Goal: Information Seeking & Learning: Learn about a topic

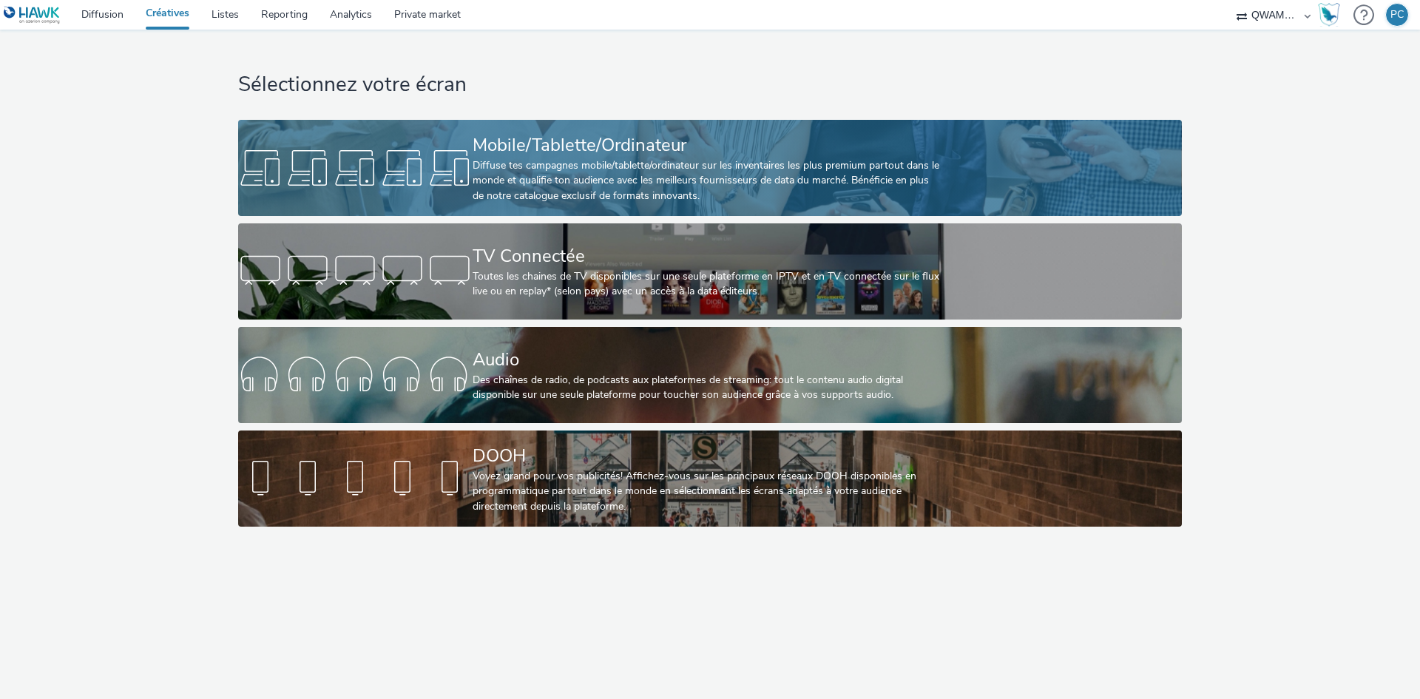
click at [540, 183] on div "Diffuse tes campagnes mobile/tablette/ordinateur sur les inventaires les plus p…" at bounding box center [706, 180] width 469 height 45
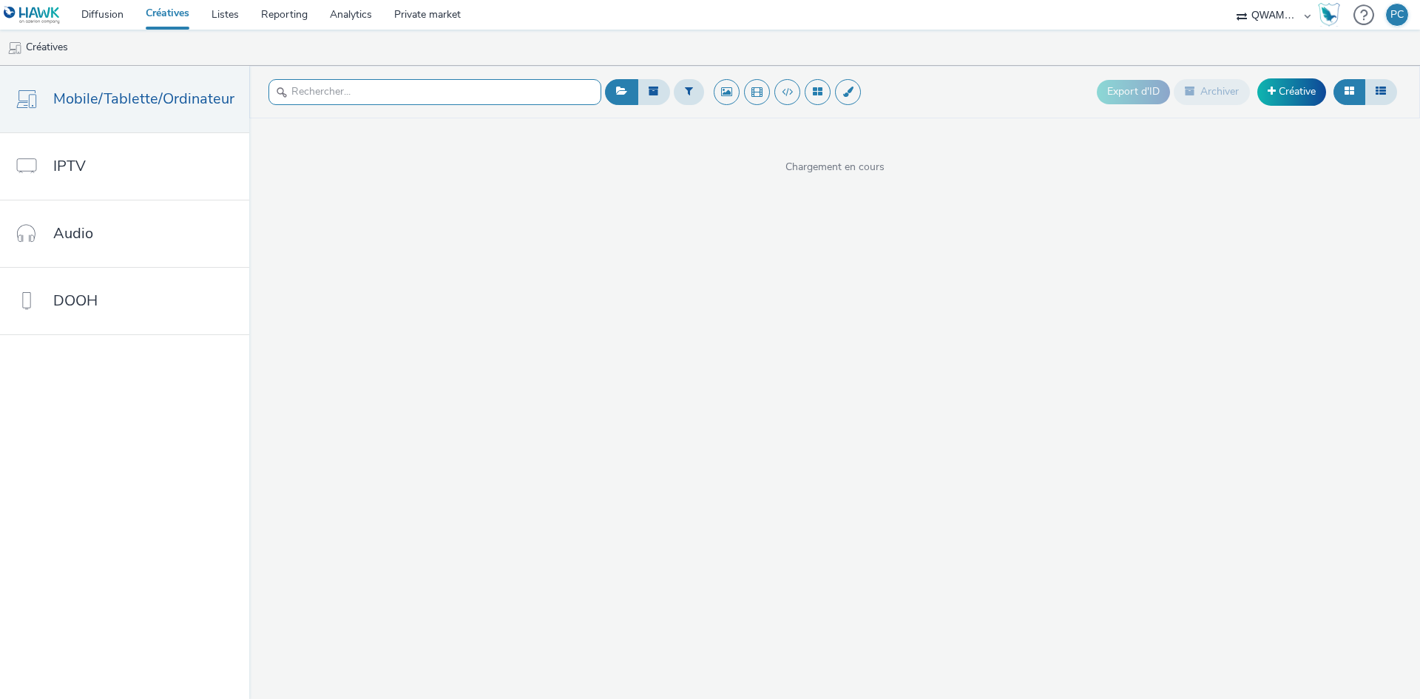
click at [490, 94] on input "text" at bounding box center [434, 92] width 333 height 26
click at [687, 84] on button at bounding box center [689, 91] width 30 height 25
click at [742, 101] on div at bounding box center [764, 98] width 104 height 18
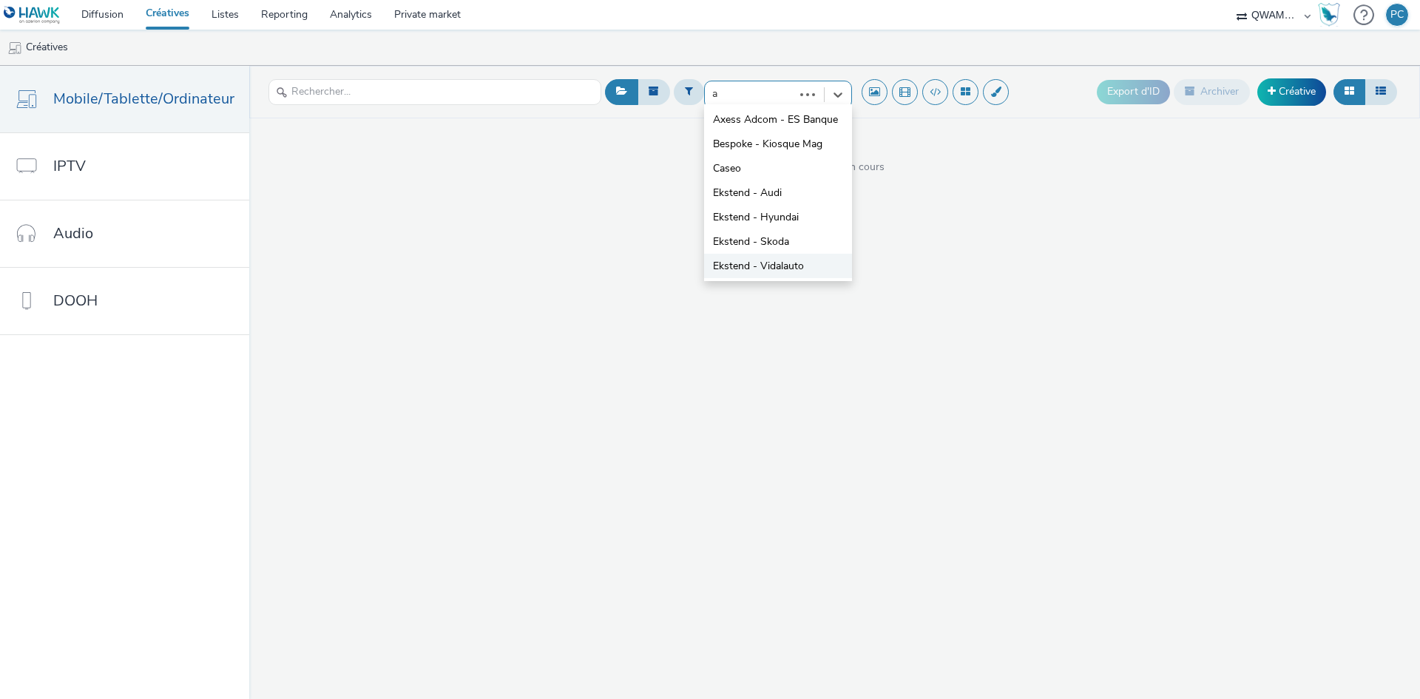
type input "au"
click at [732, 125] on span "Ekstend - Audi" at bounding box center [747, 119] width 69 height 15
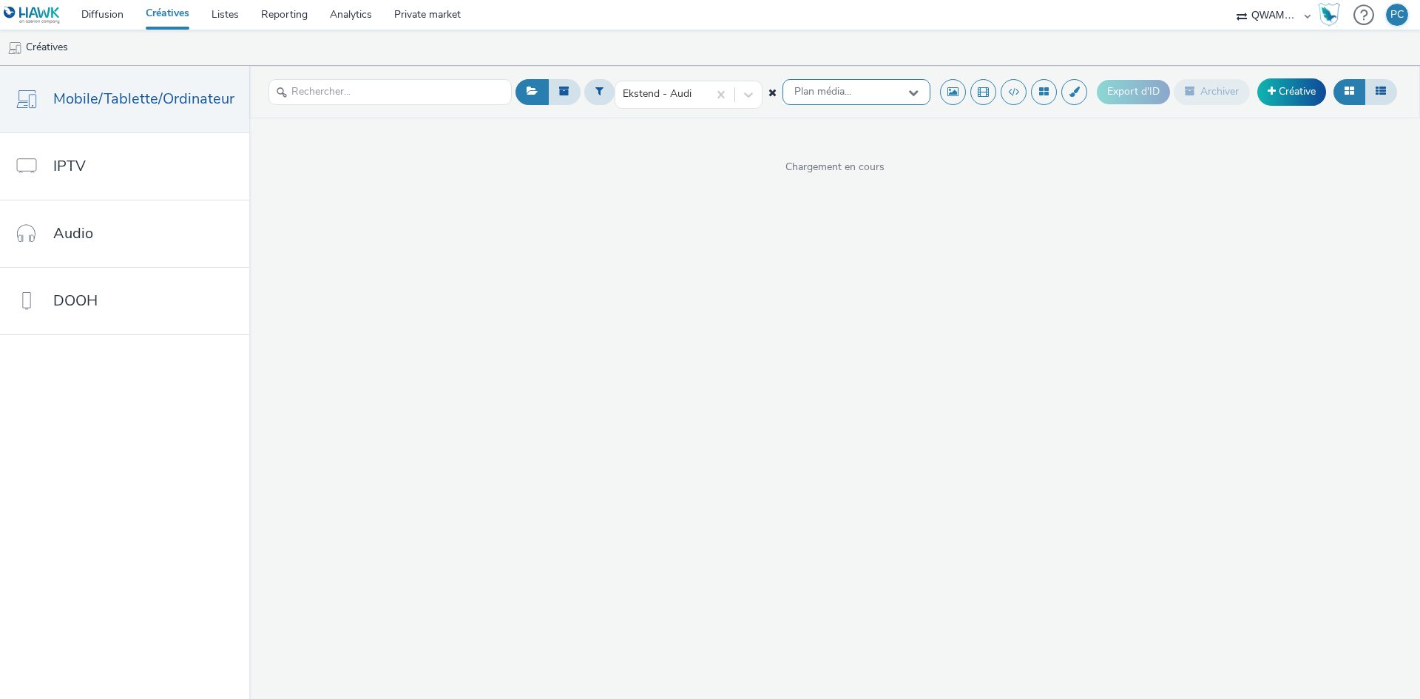
click at [825, 87] on span "Plan média..." at bounding box center [822, 92] width 57 height 13
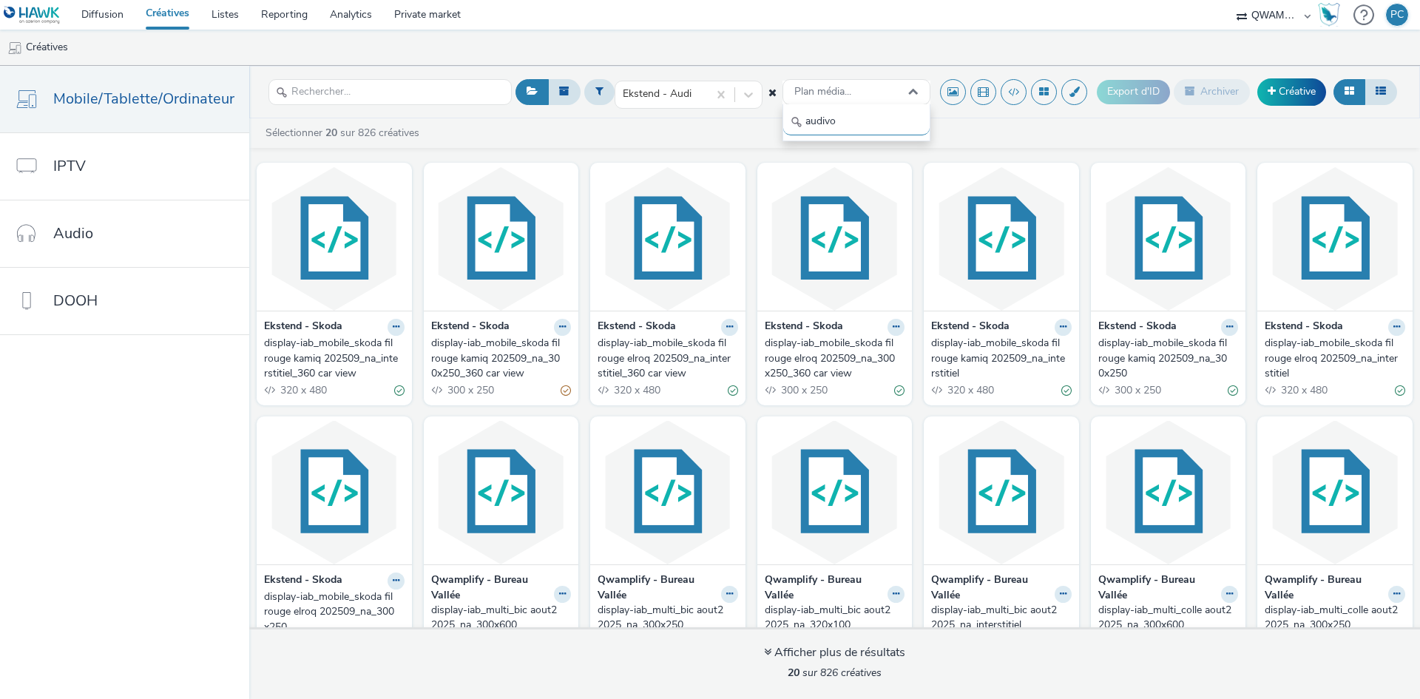
click at [828, 119] on input "audivo" at bounding box center [856, 122] width 146 height 26
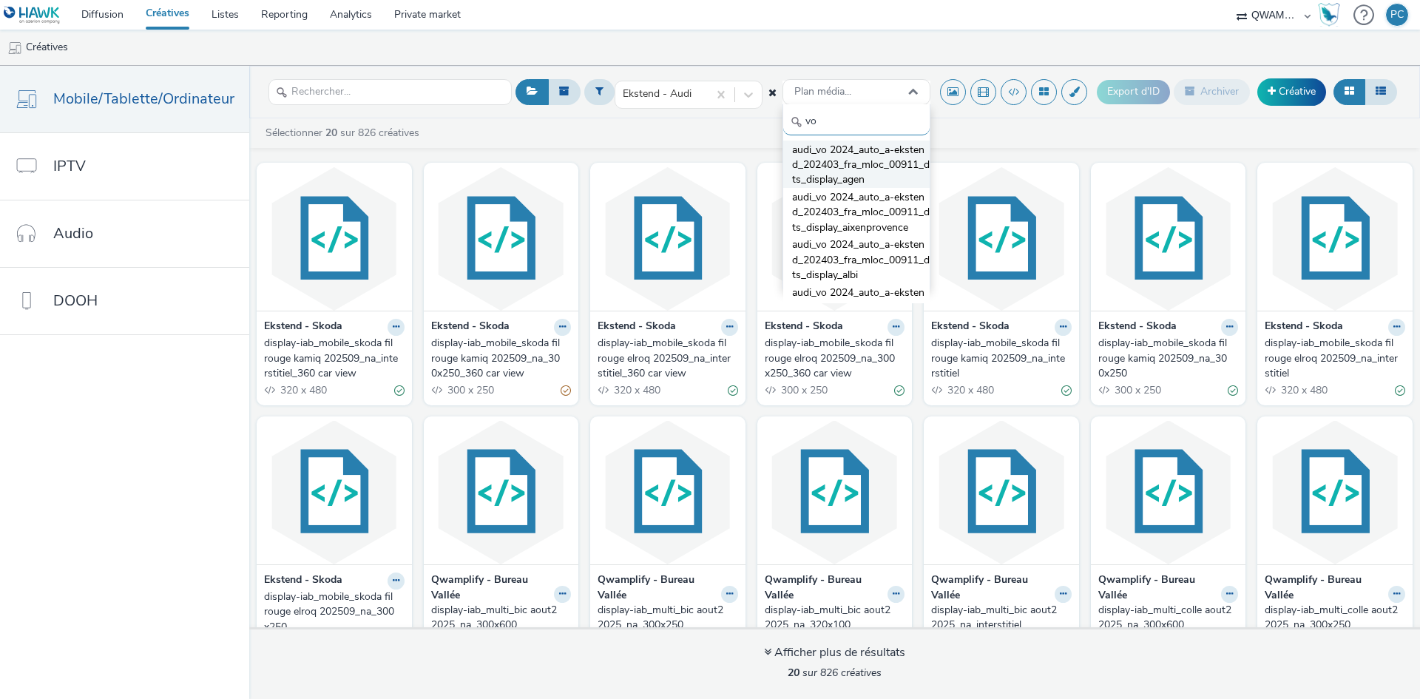
type input "vo"
click at [813, 156] on span "audi_vo 2024_auto_a-ekstend_202403_fra_mloc_00911_dts_display_agen" at bounding box center [861, 165] width 138 height 45
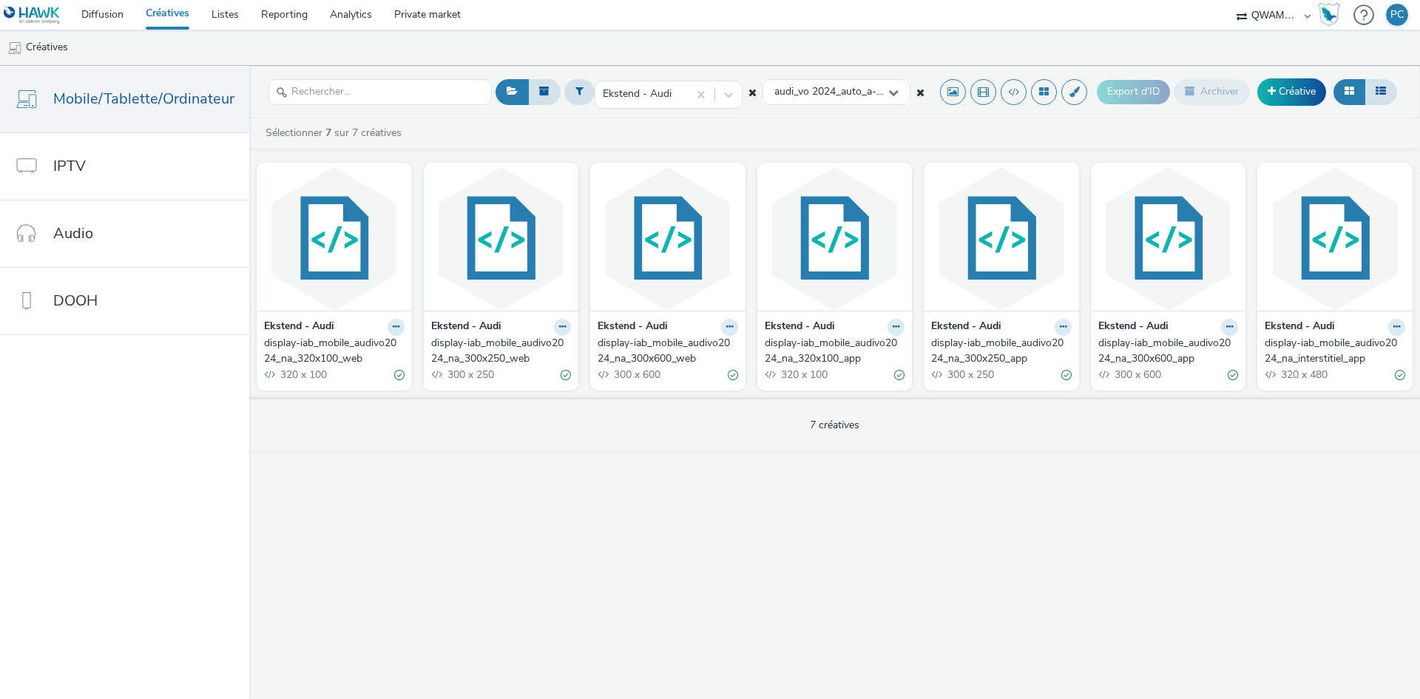
click at [1306, 351] on div "display-iab_mobile_audivo2024_na_interstitiel_app" at bounding box center [1331, 351] width 135 height 30
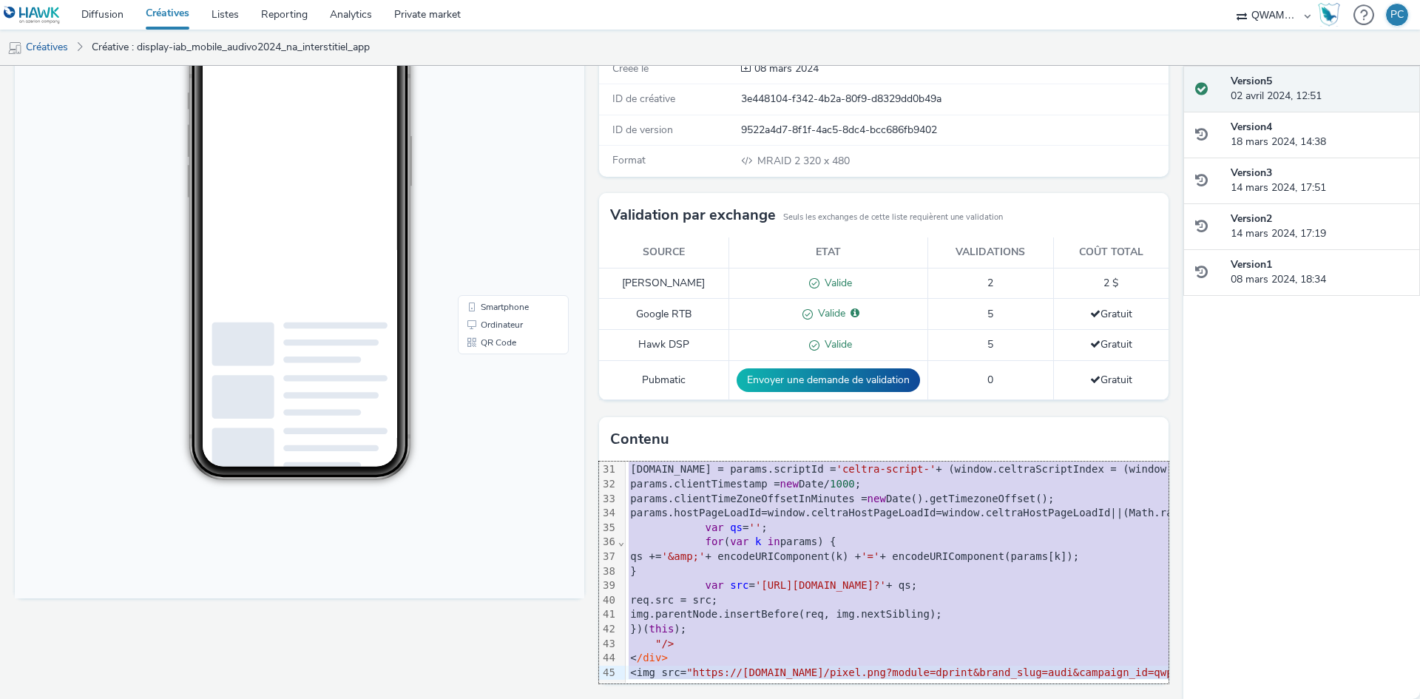
scroll to position [447, 0]
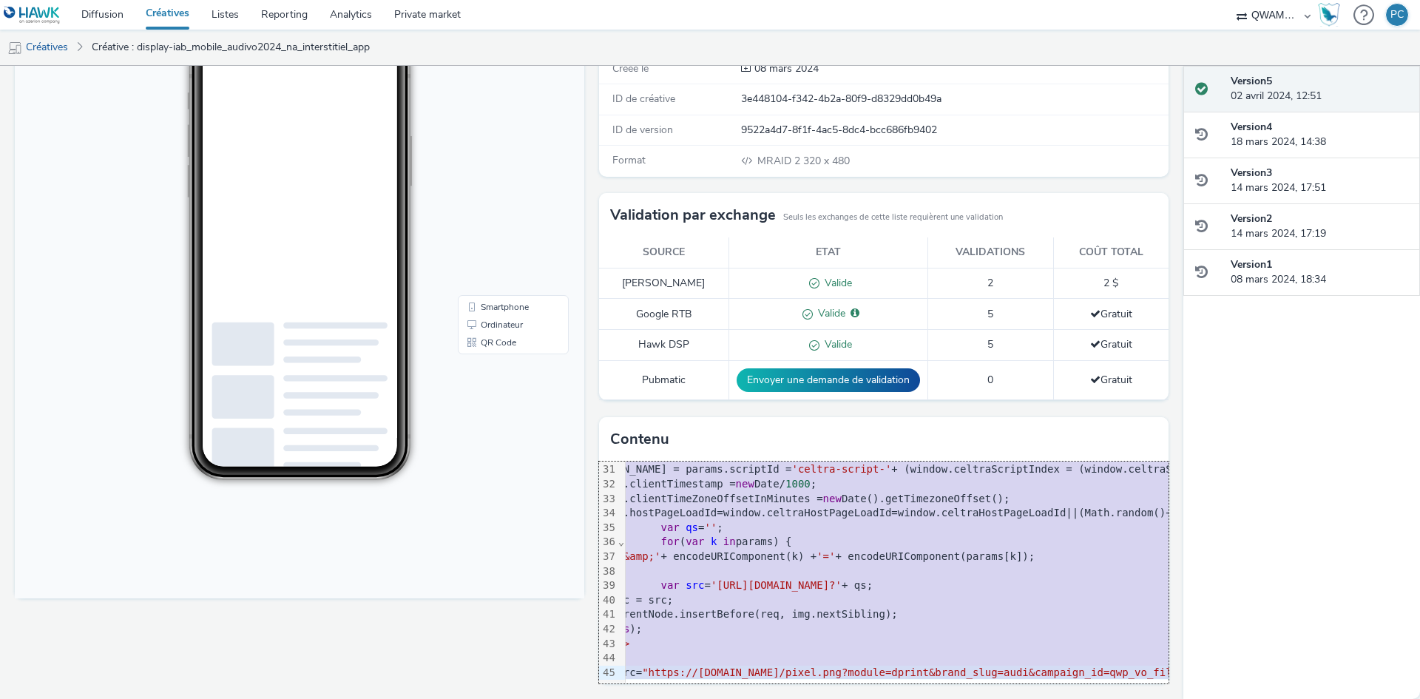
drag, startPoint x: 623, startPoint y: 470, endPoint x: 1172, endPoint y: 696, distance: 594.1
click at [1172, 696] on div "Activé Version 5 - Créée le 08 mars 2024 display-iab_mobile_audivo2024_na_inter…" at bounding box center [591, 382] width 1183 height 633
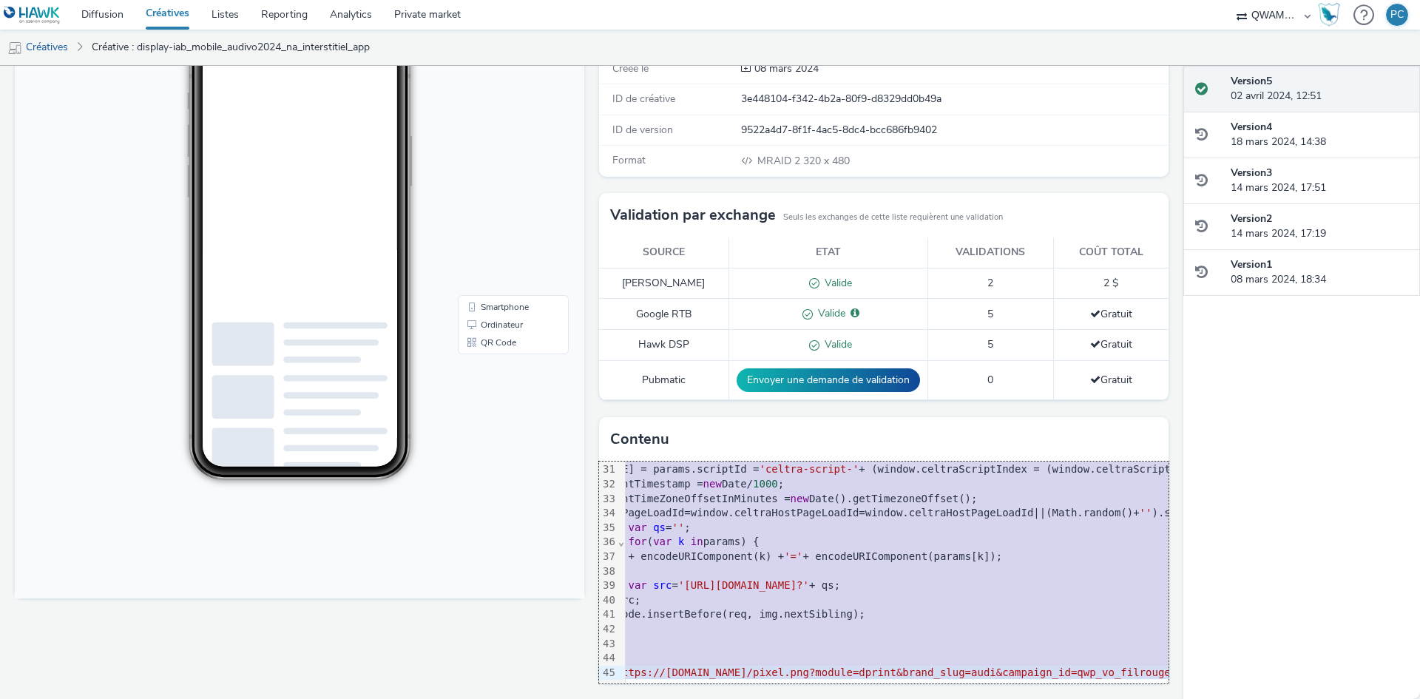
copy div "<script src= "mraid.js" >< /script> <div class = "celtra-ad-v3" > <!-- track.cu…"
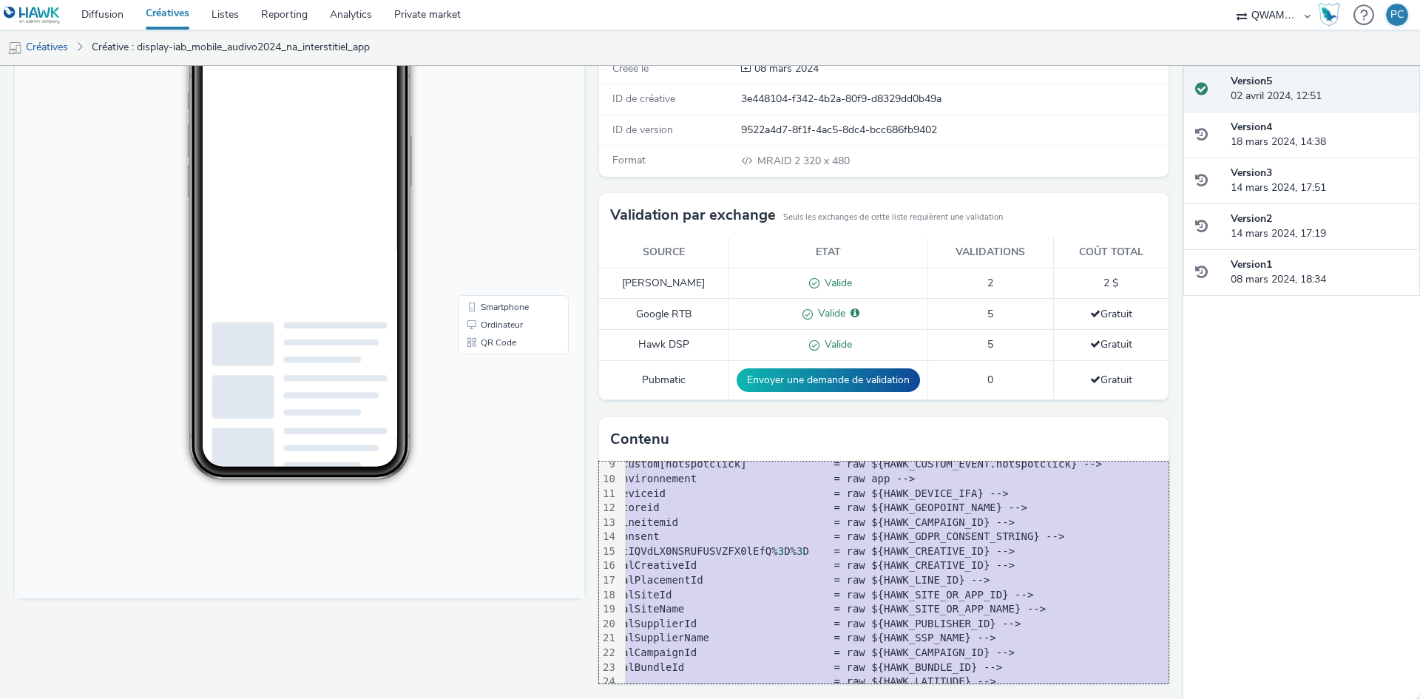
scroll to position [0, 77]
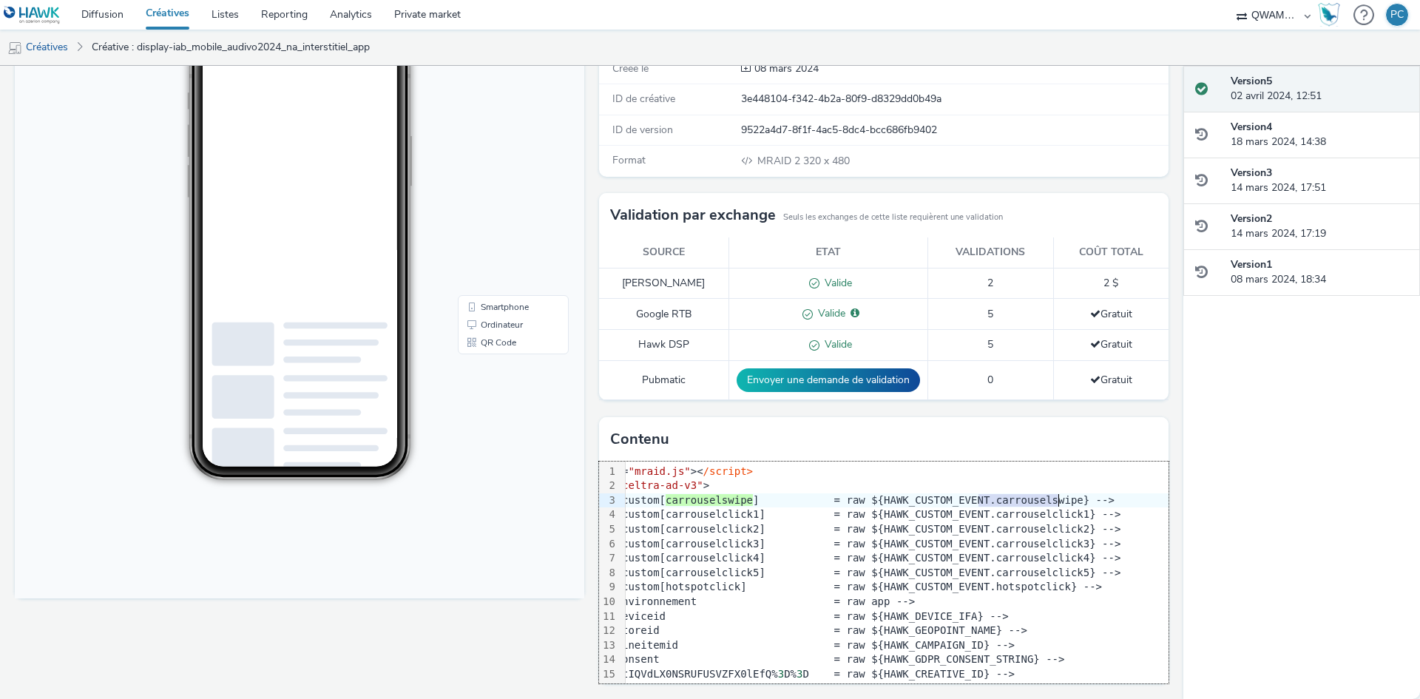
drag, startPoint x: 975, startPoint y: 498, endPoint x: 1052, endPoint y: 499, distance: 76.9
drag, startPoint x: 871, startPoint y: 499, endPoint x: 1052, endPoint y: 499, distance: 181.1
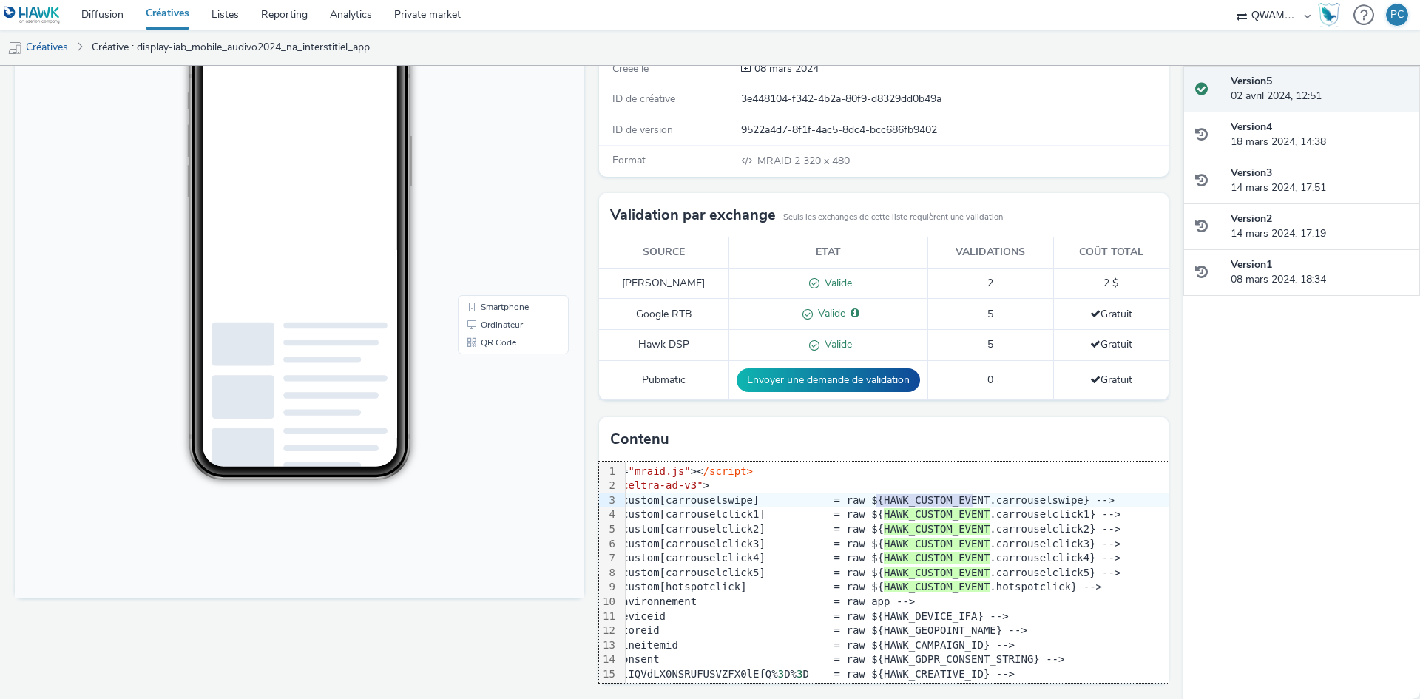
copy div "HAWK_CUSTOM_EVENT"
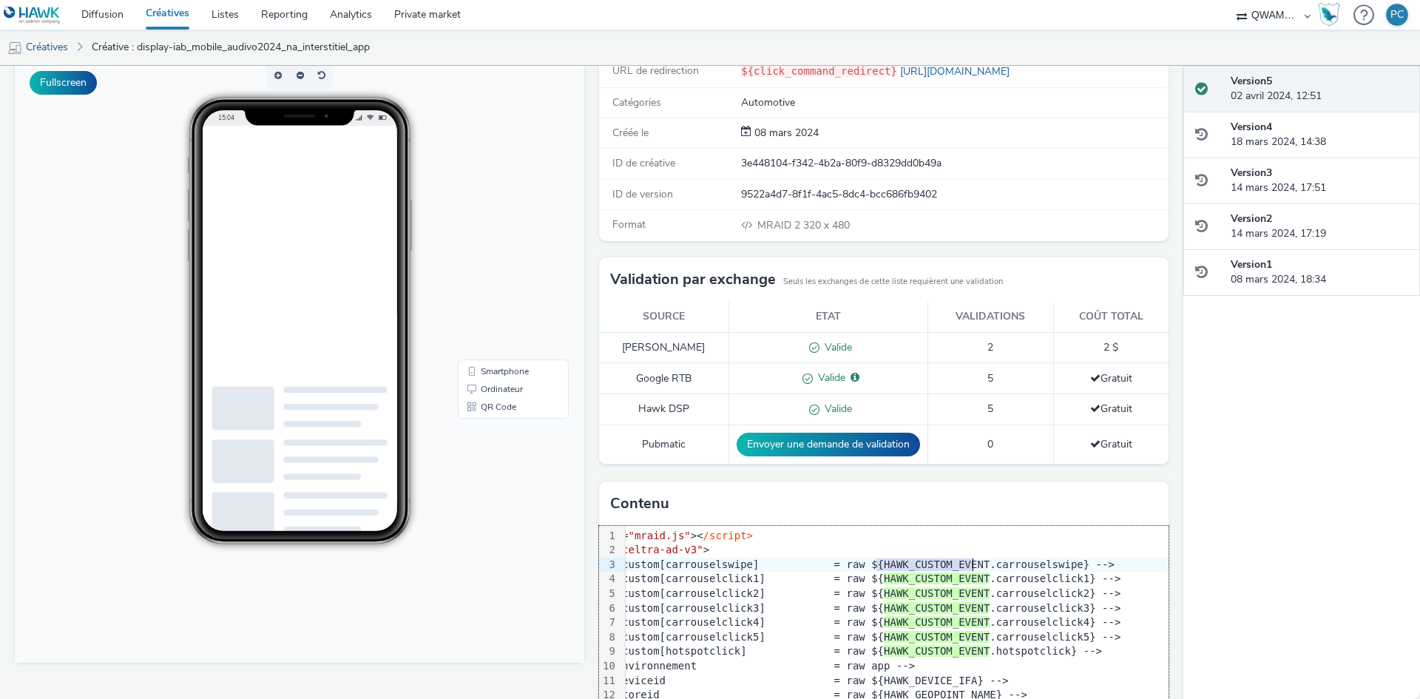
scroll to position [0, 0]
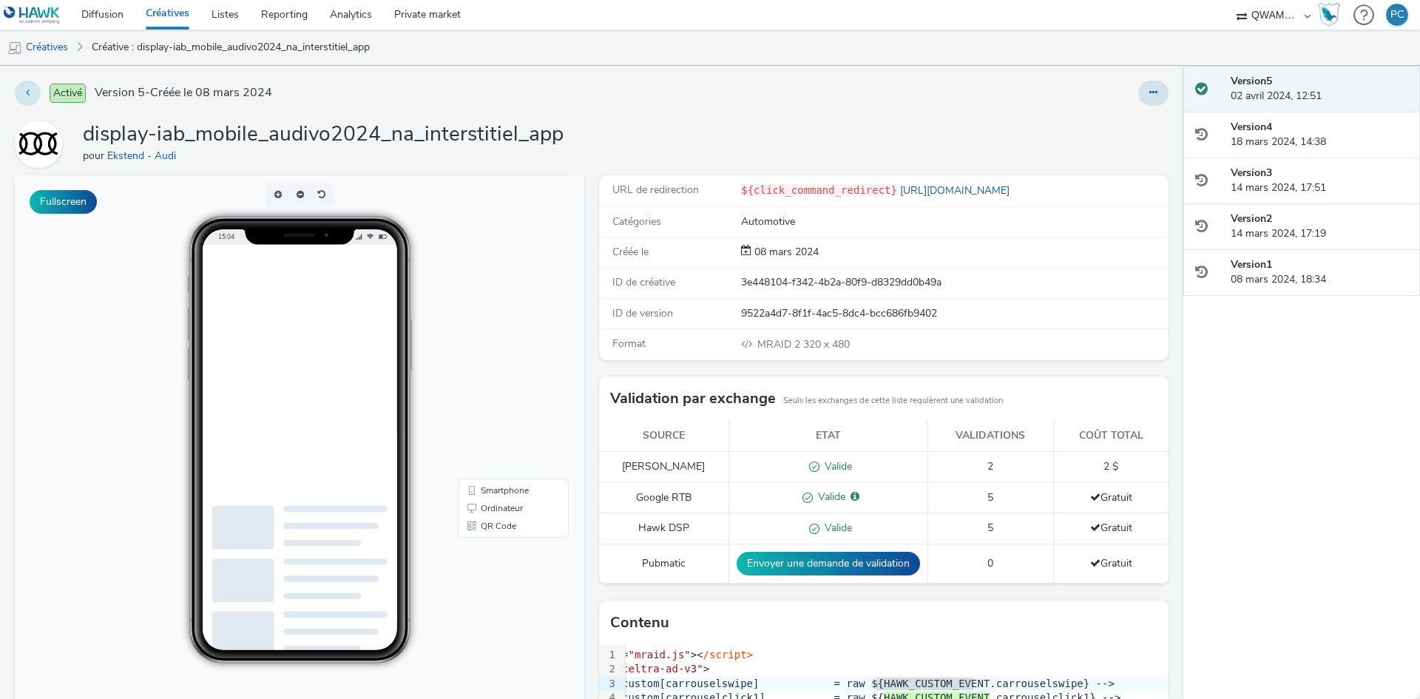
click at [29, 89] on icon at bounding box center [28, 92] width 4 height 10
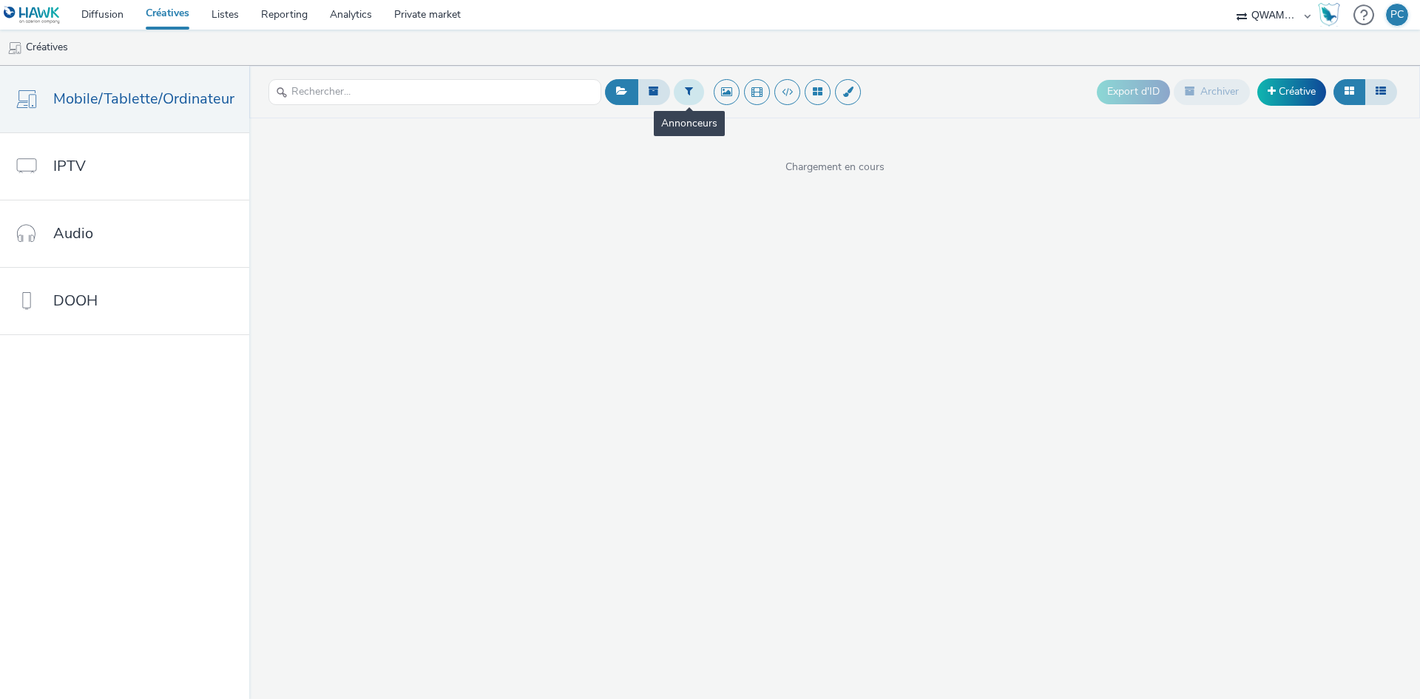
click at [685, 89] on icon at bounding box center [689, 91] width 8 height 10
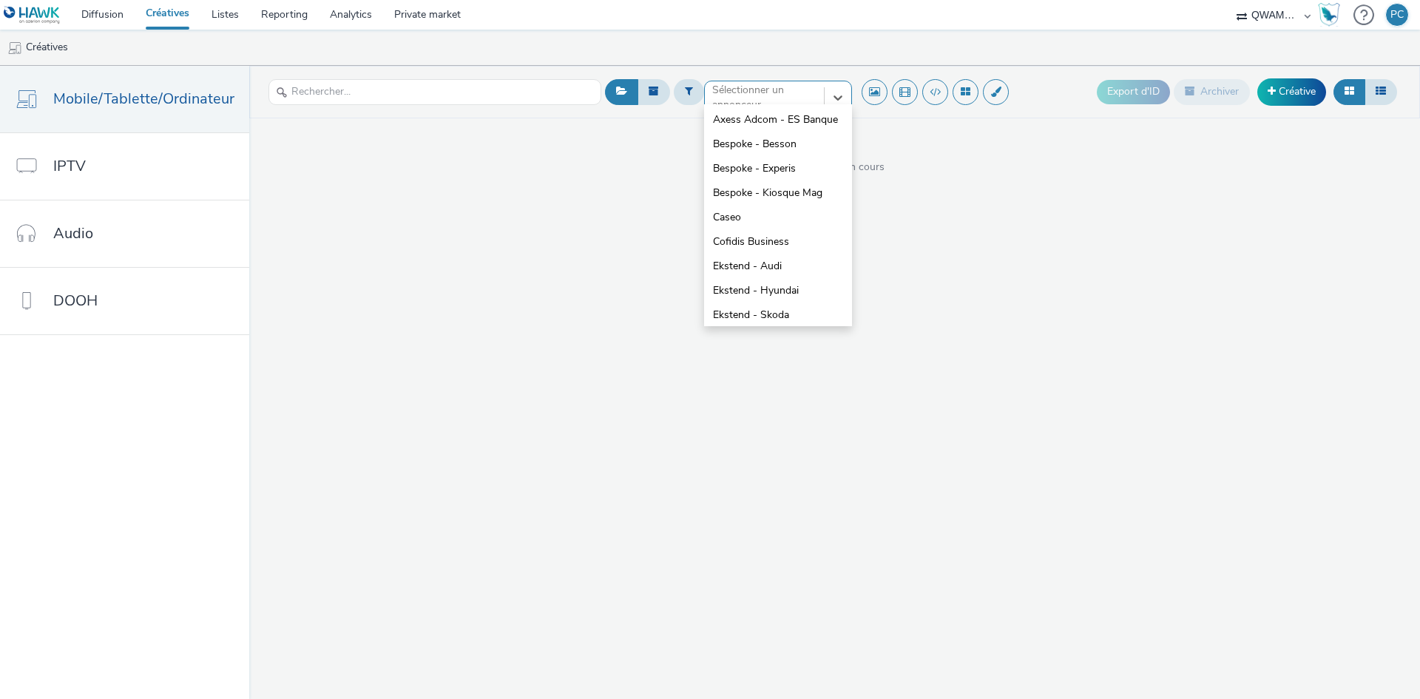
click at [742, 97] on div at bounding box center [764, 98] width 104 height 18
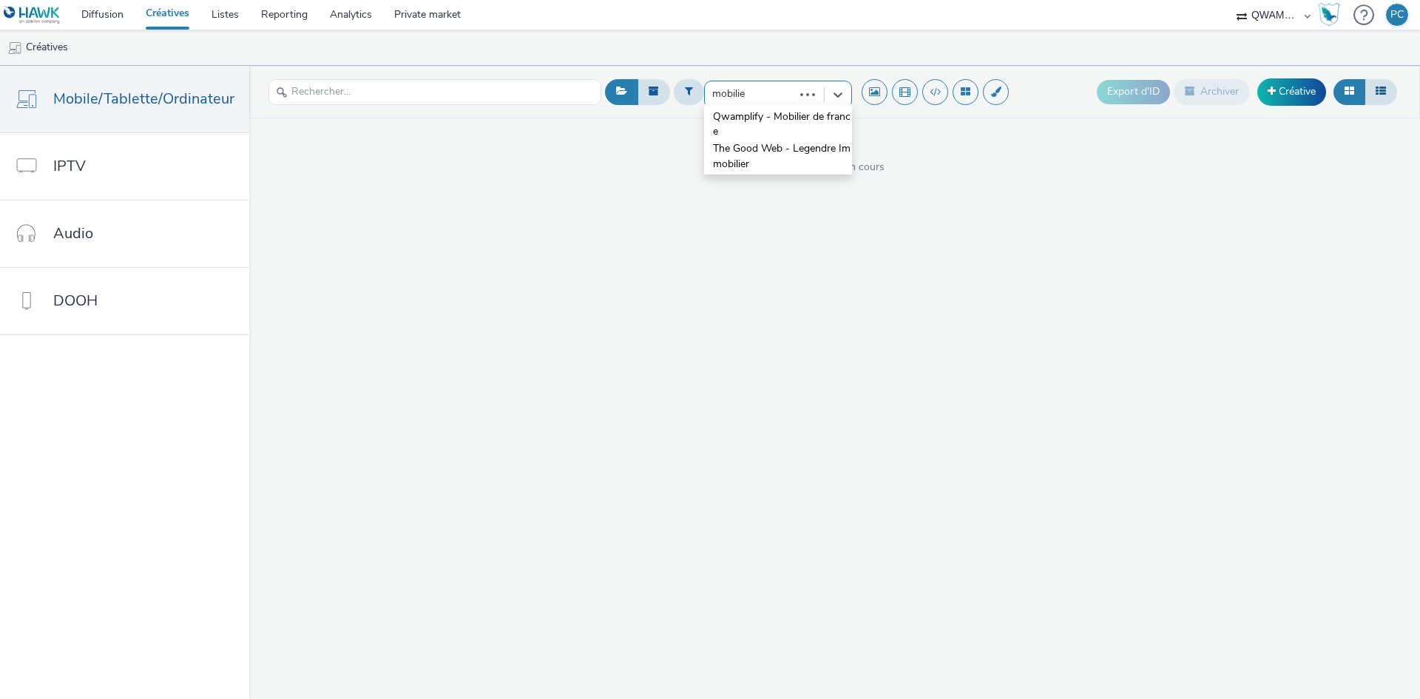
type input "mobilier"
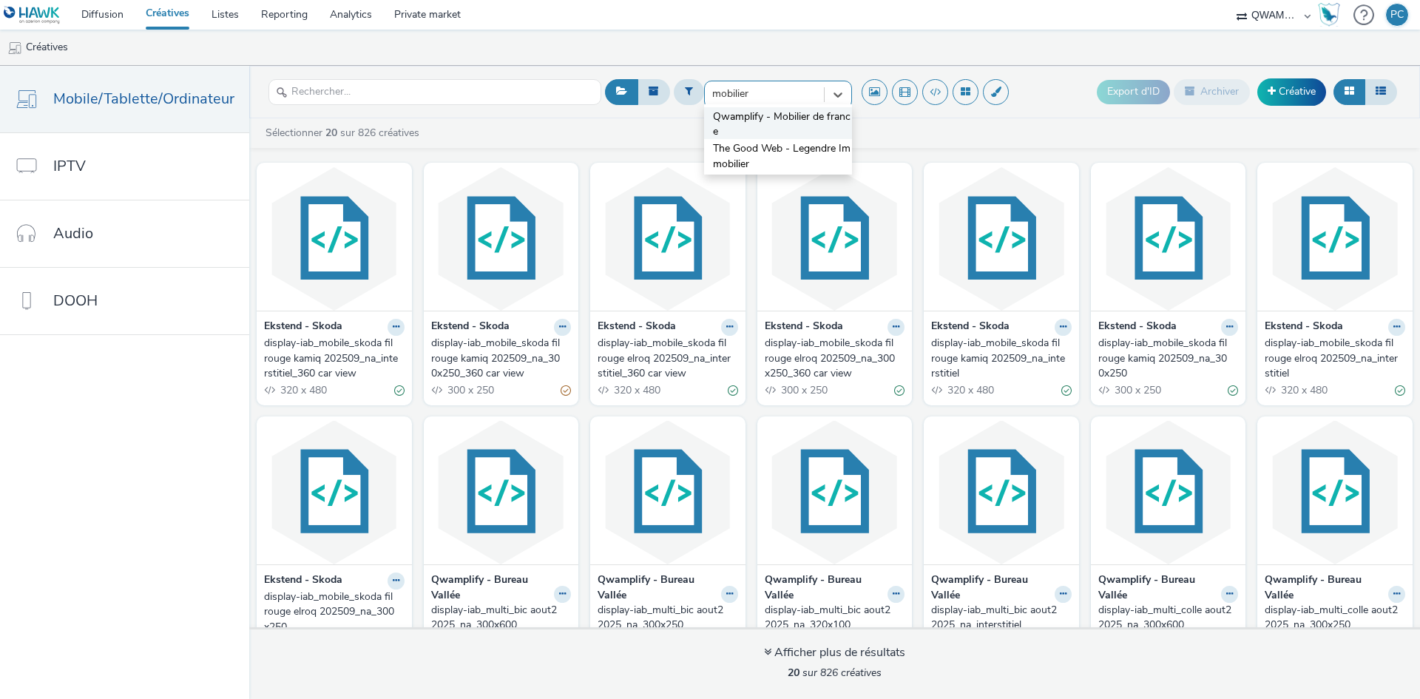
click at [754, 116] on span "Qwamplify - Mobilier de france" at bounding box center [782, 124] width 139 height 30
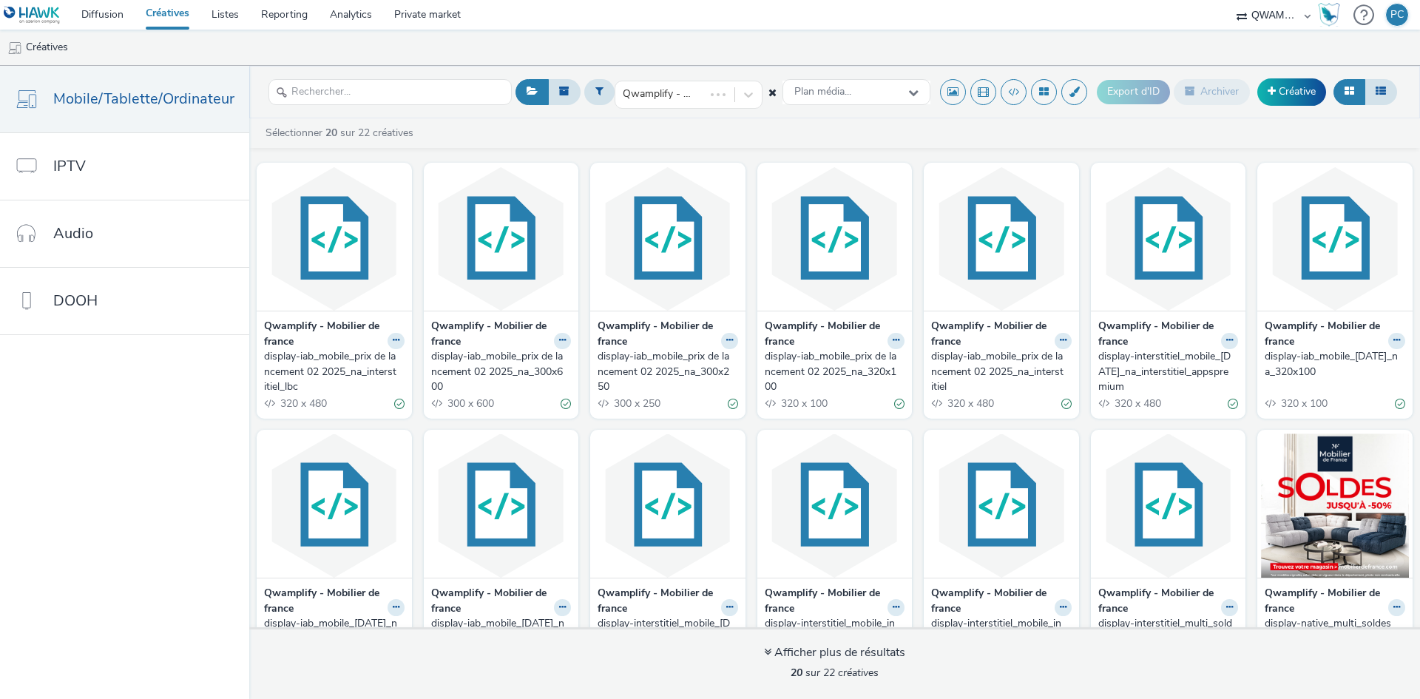
click at [322, 360] on div "display-iab_mobile_prix de lancement 02 2025_na_interstitiel_lbc" at bounding box center [331, 371] width 135 height 45
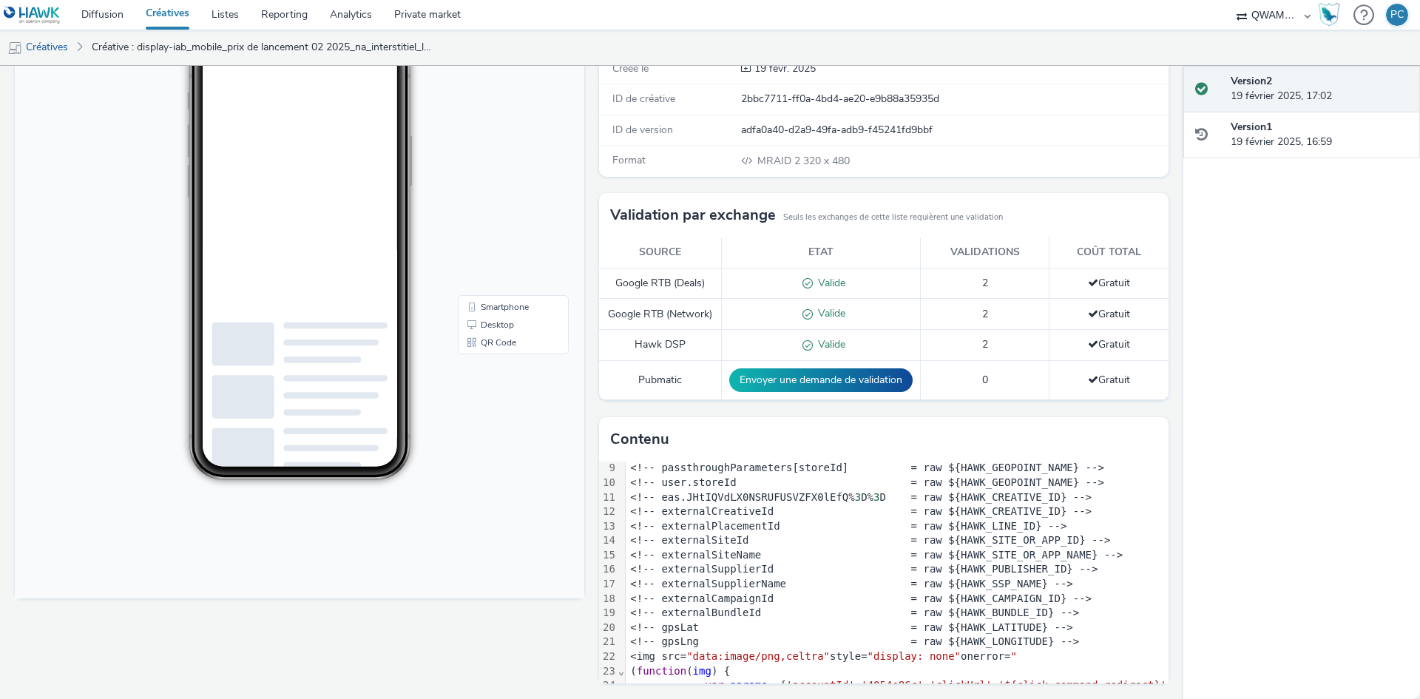
scroll to position [74, 0]
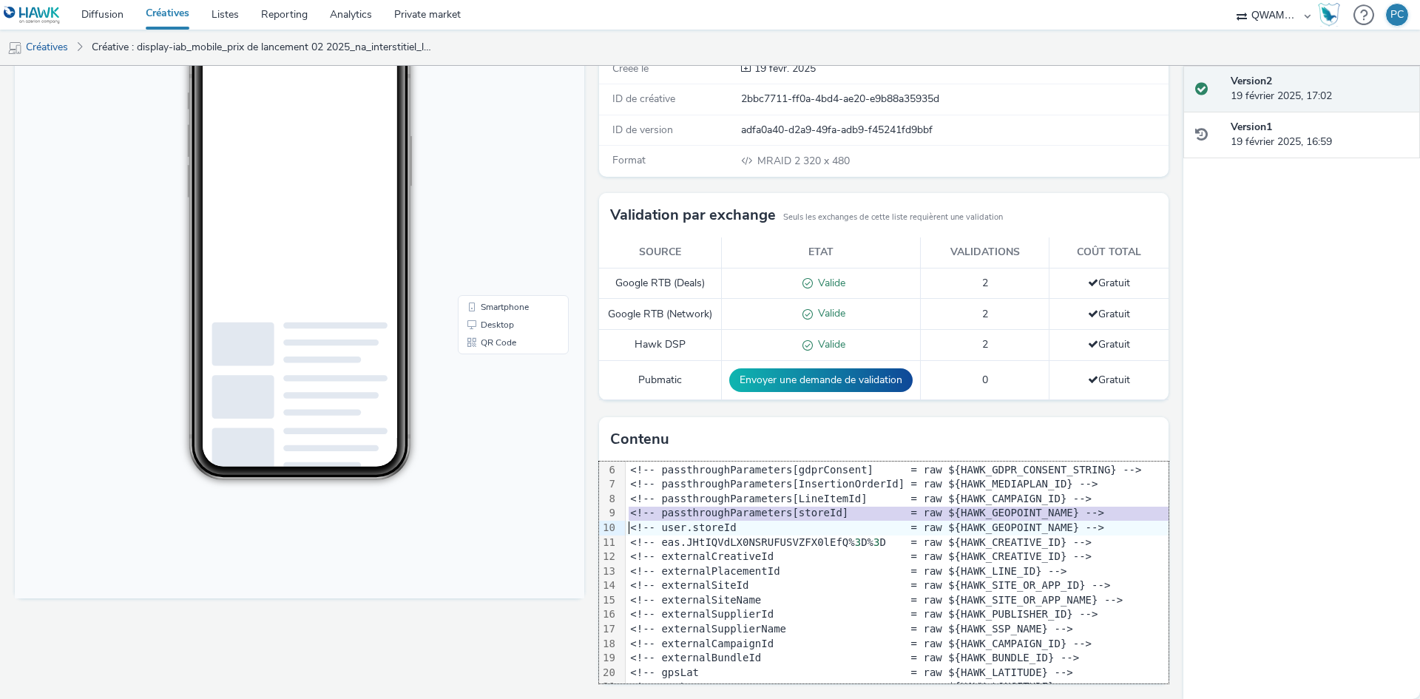
copy div "<!-- passthroughParameters[storeId] = raw ${HAWK_GEOPOINT_NAME} -->"
